Goal: Share content

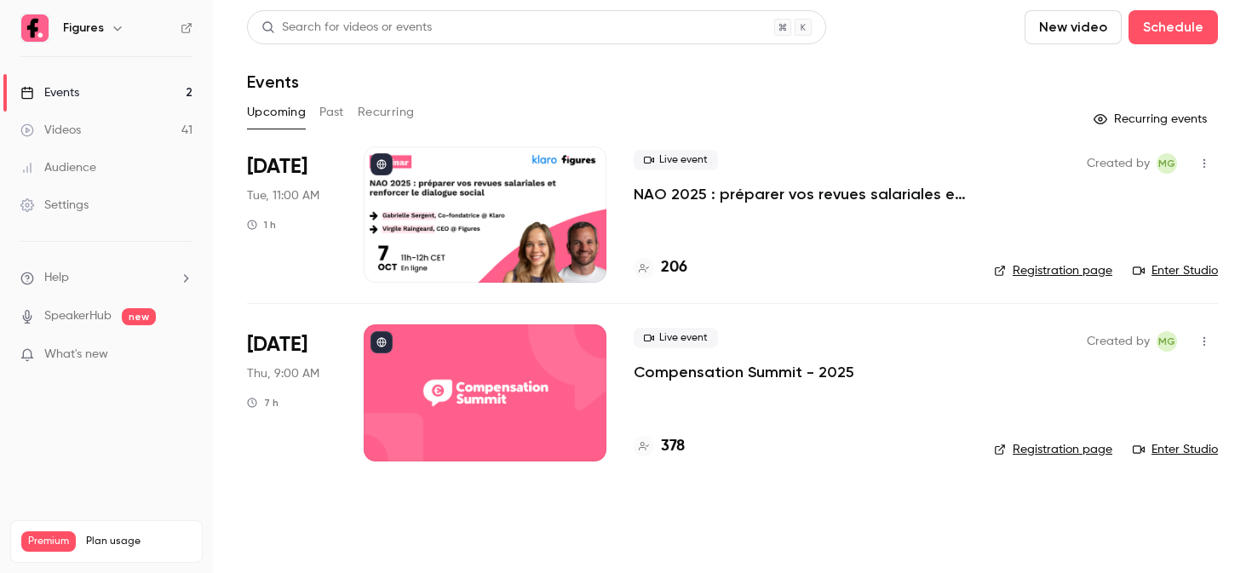
click at [112, 123] on link "Videos 41" at bounding box center [106, 130] width 213 height 37
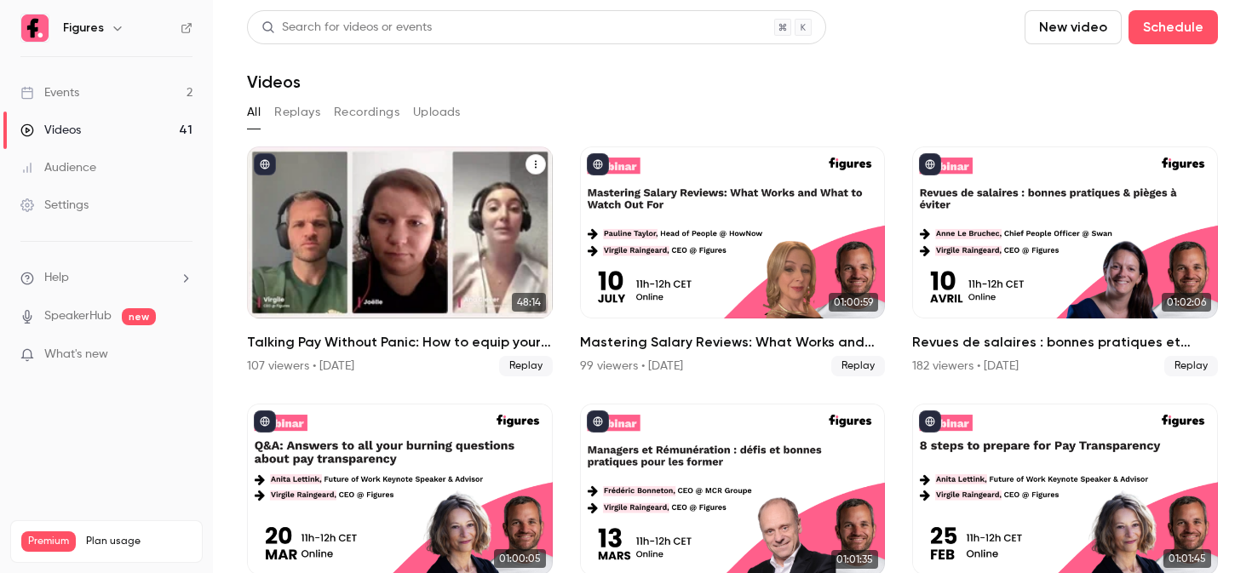
click at [398, 219] on div "Talking Pay Without Panic: How to equip your managers for the transparency shift" at bounding box center [400, 233] width 306 height 172
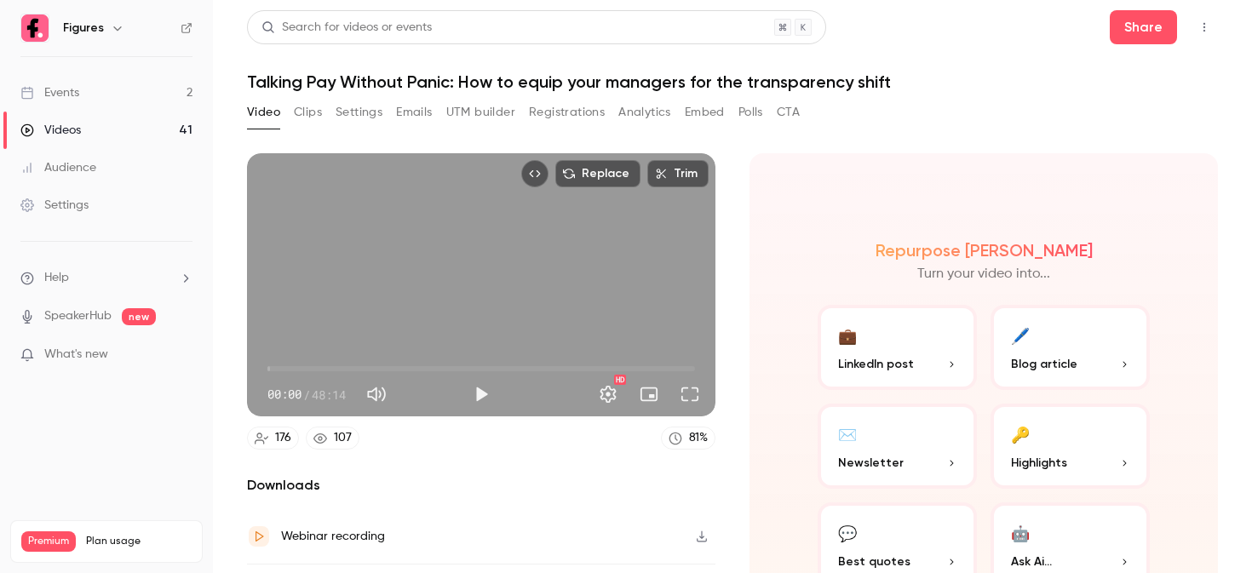
click at [360, 123] on button "Settings" at bounding box center [359, 112] width 47 height 27
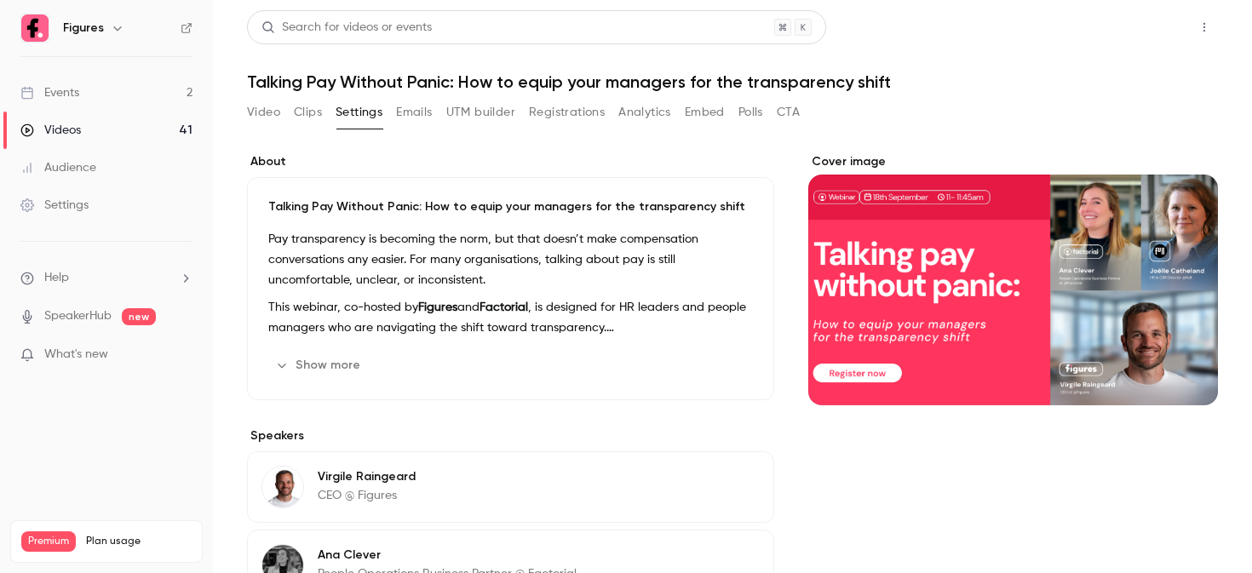
click at [1160, 39] on button "Share" at bounding box center [1143, 27] width 67 height 34
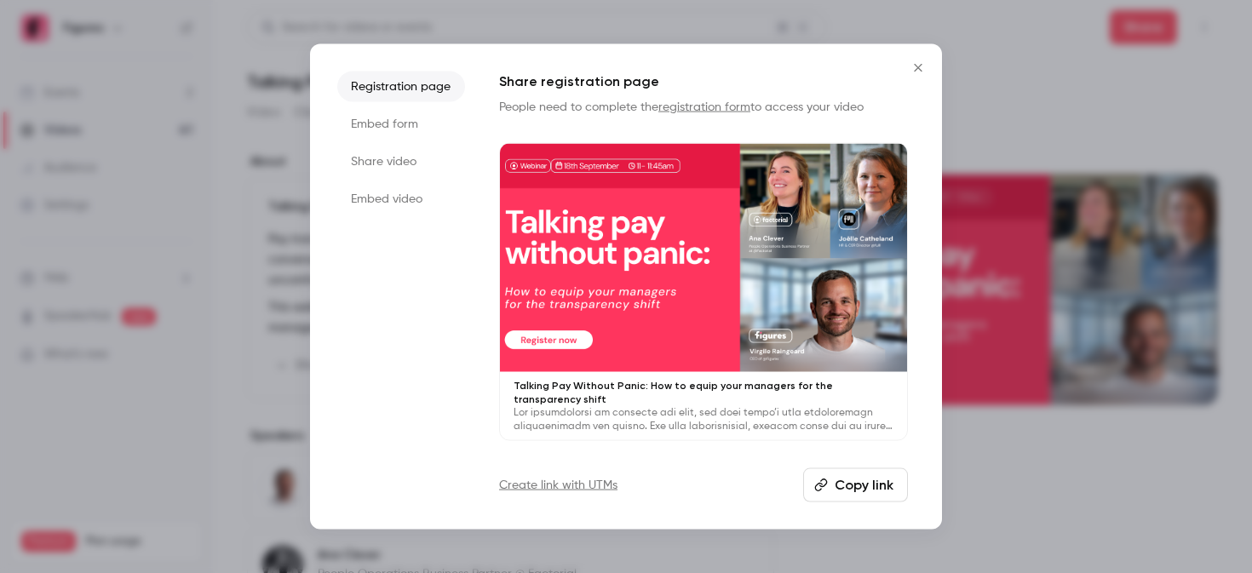
click at [368, 163] on li "Share video" at bounding box center [401, 161] width 128 height 31
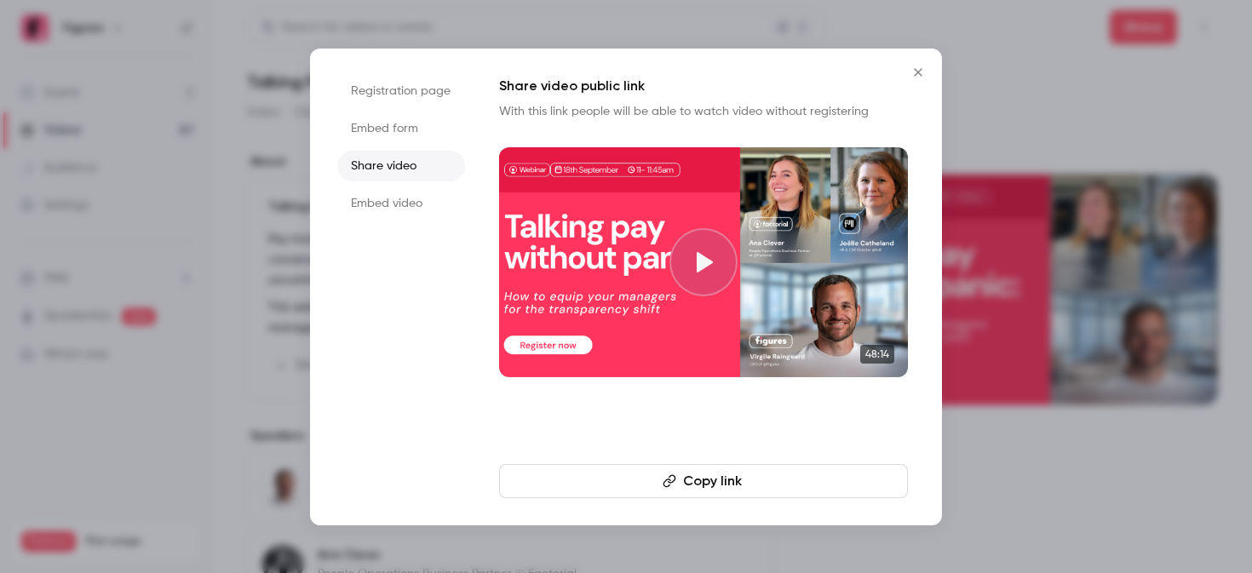
click at [704, 486] on button "Copy link" at bounding box center [703, 481] width 409 height 34
